Goal: Check status: Check status

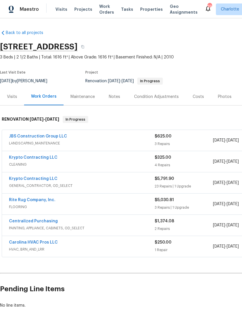
click at [124, 183] on span "GENERAL_CONTRACTOR, OD_SELECT" at bounding box center [82, 186] width 146 height 6
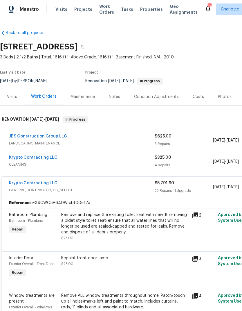
click at [120, 187] on span "GENERAL_CONTRACTOR, OD_SELECT" at bounding box center [82, 190] width 146 height 6
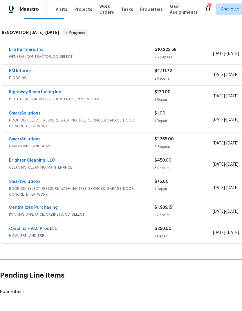
scroll to position [86, 0]
click at [24, 112] on link "SmartSolutions" at bounding box center [25, 114] width 32 height 4
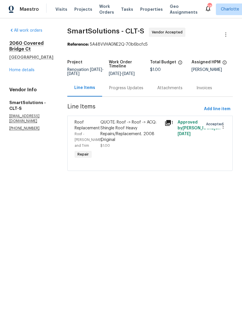
click at [136, 88] on div "Progress Updates" at bounding box center [126, 87] width 48 height 17
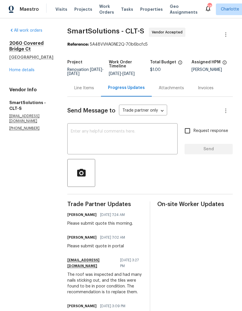
click at [144, 142] on textarea at bounding box center [123, 139] width 104 height 20
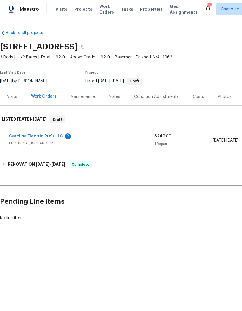
click at [59, 134] on link "Carolina Electric Pro's LLC" at bounding box center [36, 136] width 54 height 4
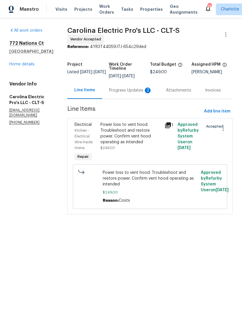
click at [135, 92] on div "Progress Updates 2" at bounding box center [130, 91] width 43 height 6
